Goal: Complete application form

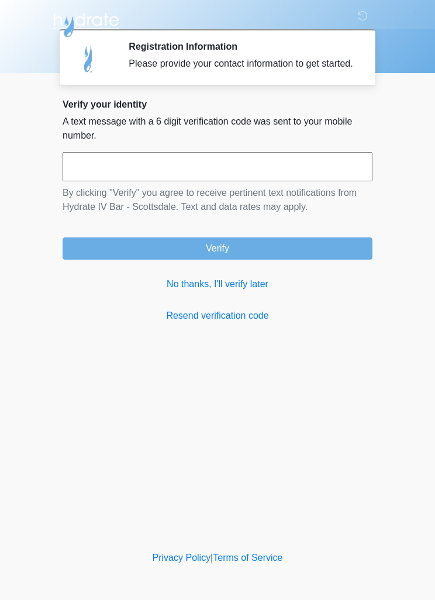
click at [322, 181] on input "text" at bounding box center [218, 166] width 310 height 29
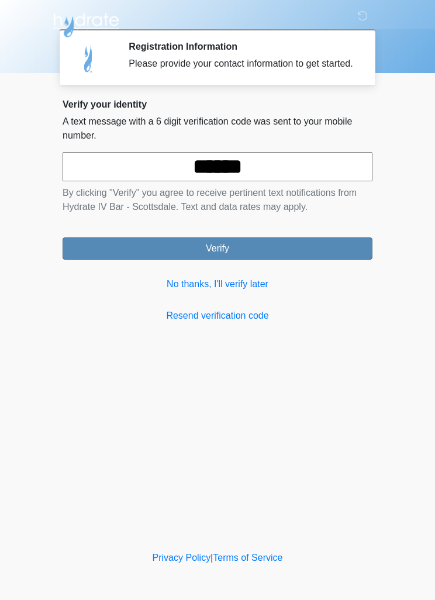
type input "******"
click at [290, 258] on button "Verify" at bounding box center [218, 248] width 310 height 22
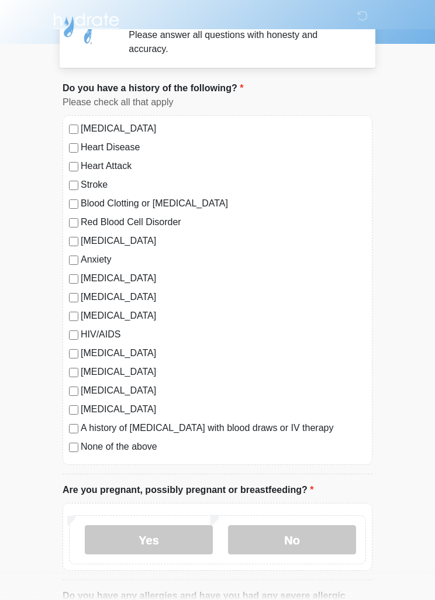
scroll to position [29, 0]
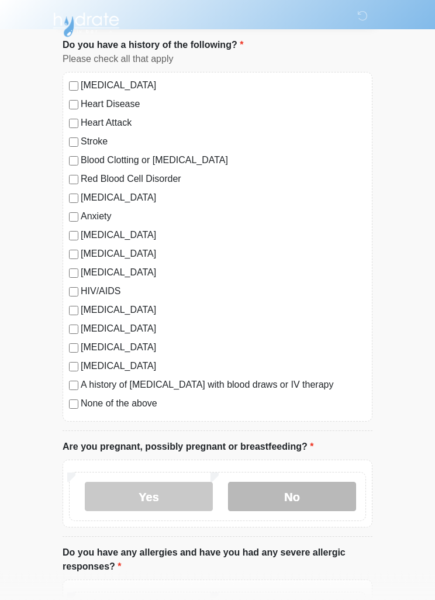
click at [330, 489] on label "No" at bounding box center [292, 496] width 128 height 29
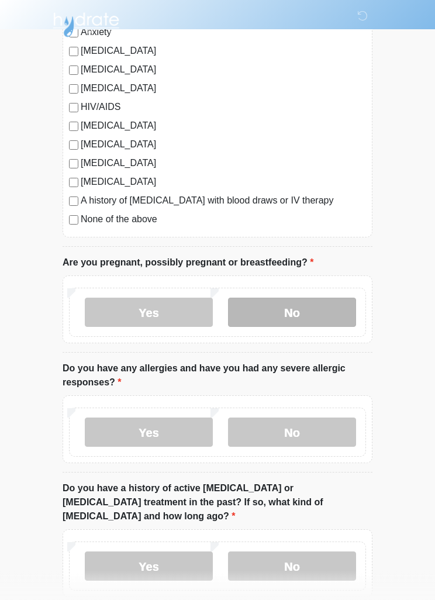
scroll to position [258, 0]
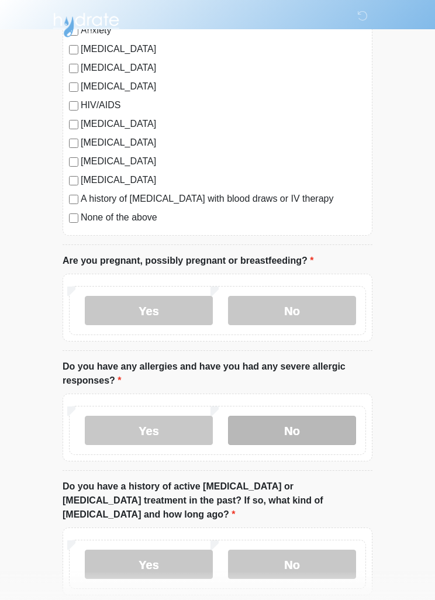
click at [323, 435] on label "No" at bounding box center [292, 430] width 128 height 29
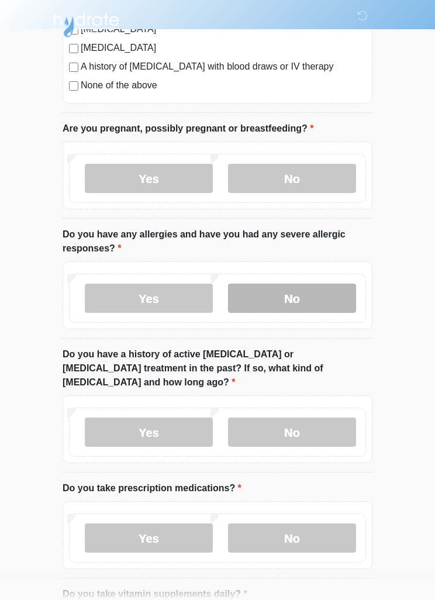
scroll to position [392, 0]
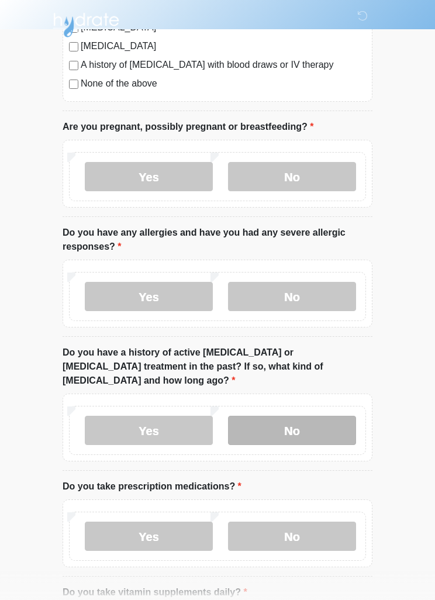
click at [315, 421] on label "No" at bounding box center [292, 430] width 128 height 29
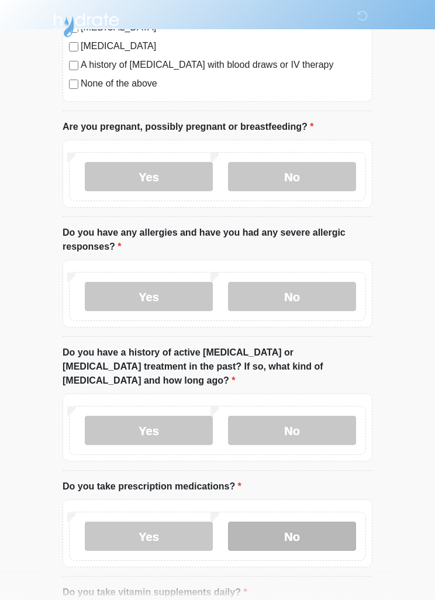
click at [323, 524] on label "No" at bounding box center [292, 535] width 128 height 29
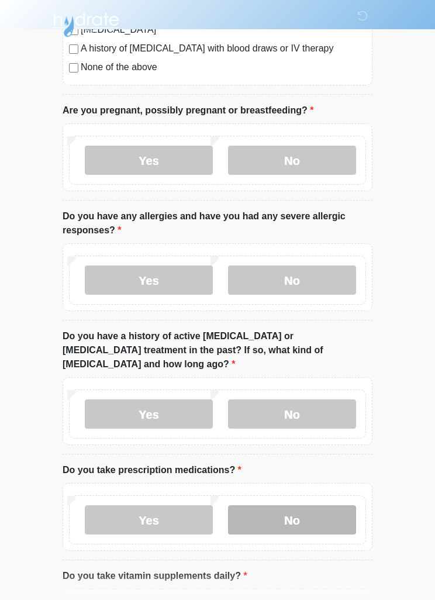
scroll to position [516, 0]
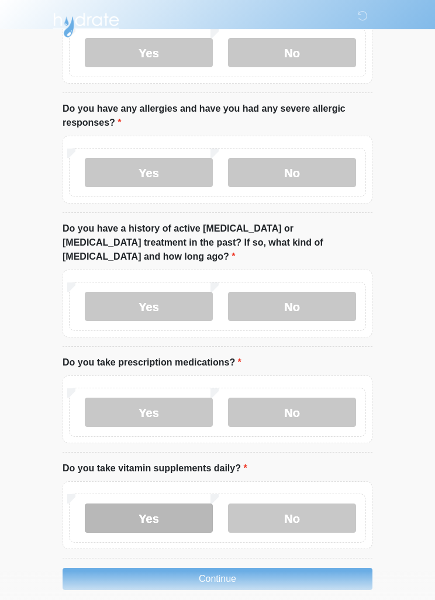
click at [195, 507] on label "Yes" at bounding box center [149, 517] width 128 height 29
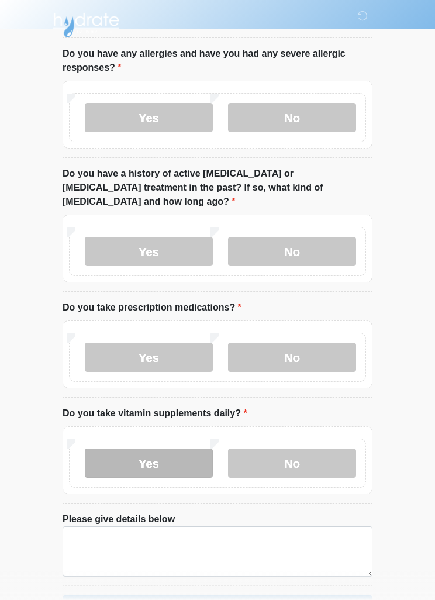
scroll to position [598, 0]
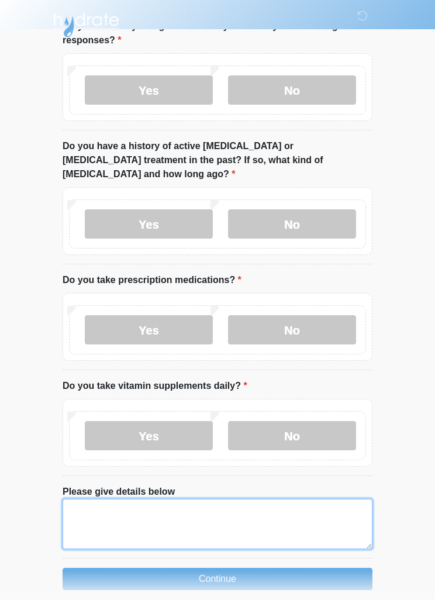
click at [294, 510] on textarea "Please give details below" at bounding box center [218, 524] width 310 height 50
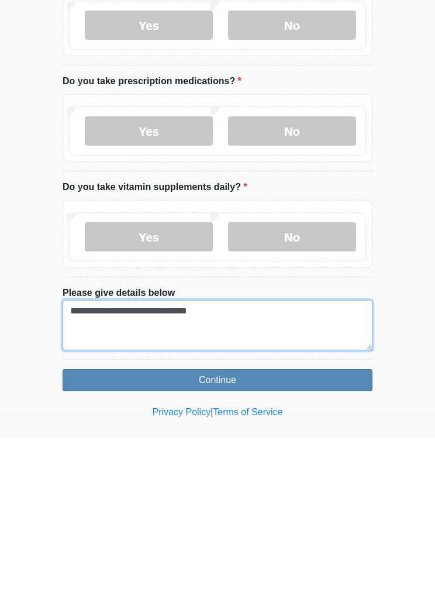
type textarea "**********"
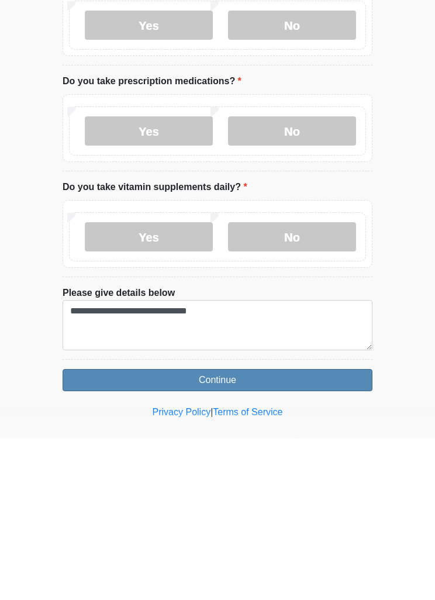
click at [334, 530] on button "Continue" at bounding box center [218, 541] width 310 height 22
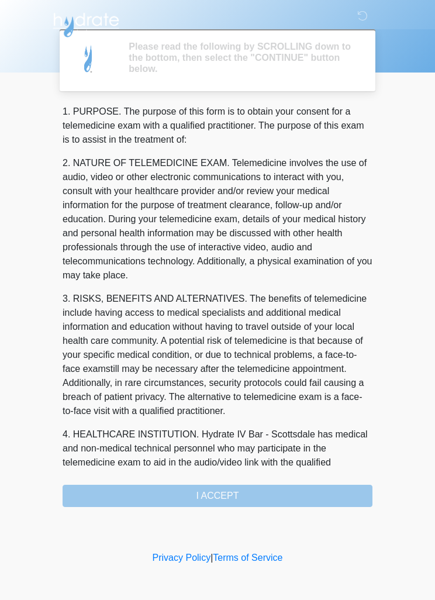
scroll to position [0, 0]
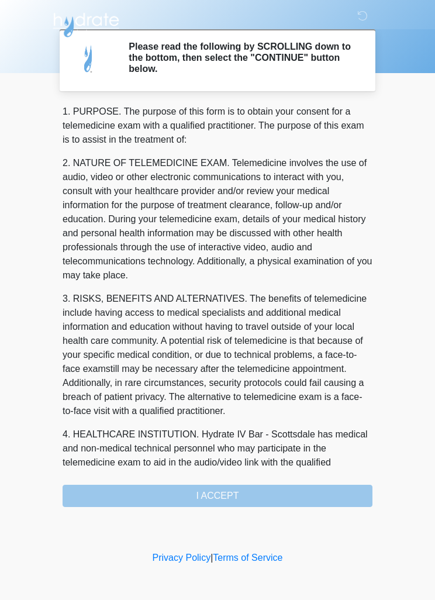
click at [303, 498] on div "1. PURPOSE. The purpose of this form is to obtain your consent for a telemedici…" at bounding box center [218, 306] width 310 height 402
click at [265, 497] on div "1. PURPOSE. The purpose of this form is to obtain your consent for a telemedici…" at bounding box center [218, 306] width 310 height 402
click at [254, 494] on div "1. PURPOSE. The purpose of this form is to obtain your consent for a telemedici…" at bounding box center [218, 306] width 310 height 402
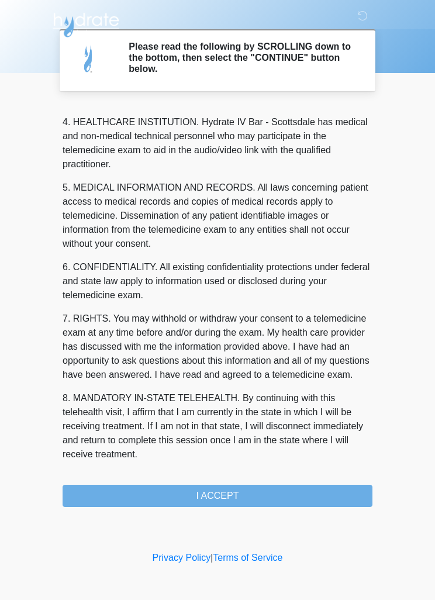
scroll to position [326, 0]
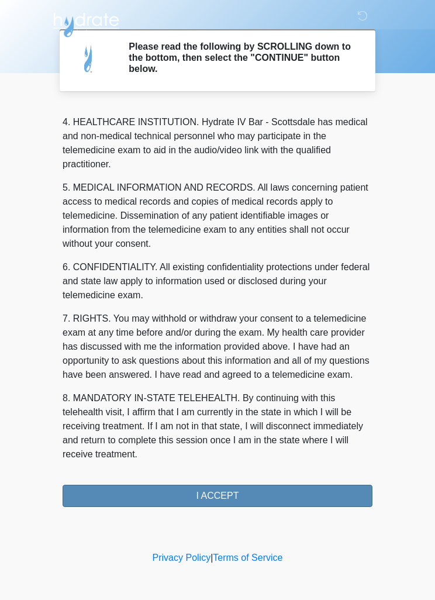
click at [269, 489] on button "I ACCEPT" at bounding box center [218, 496] width 310 height 22
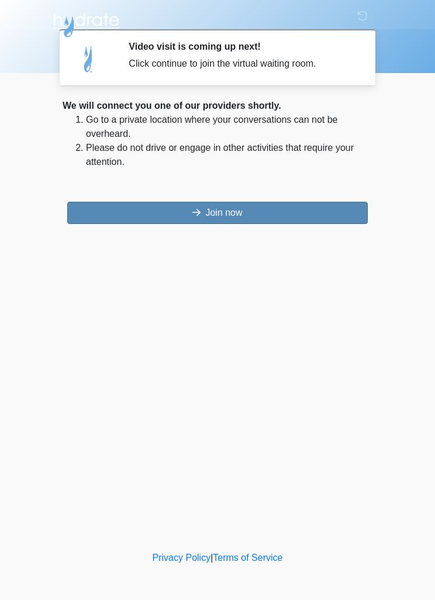
click at [344, 210] on button "Join now" at bounding box center [217, 213] width 300 height 22
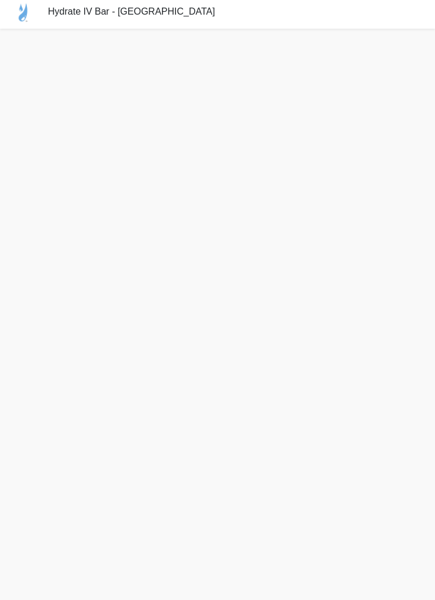
scroll to position [10, 0]
